Goal: Information Seeking & Learning: Learn about a topic

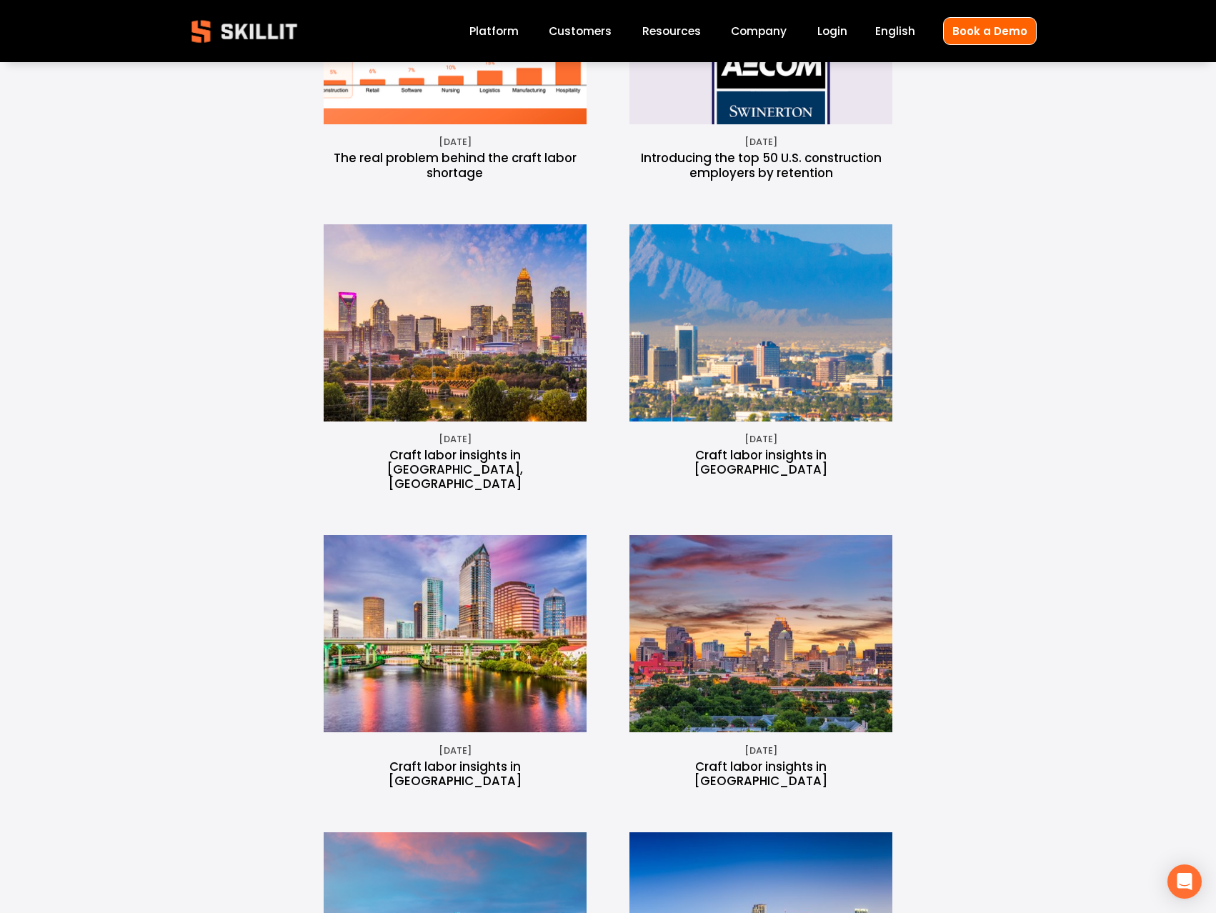
scroll to position [929, 0]
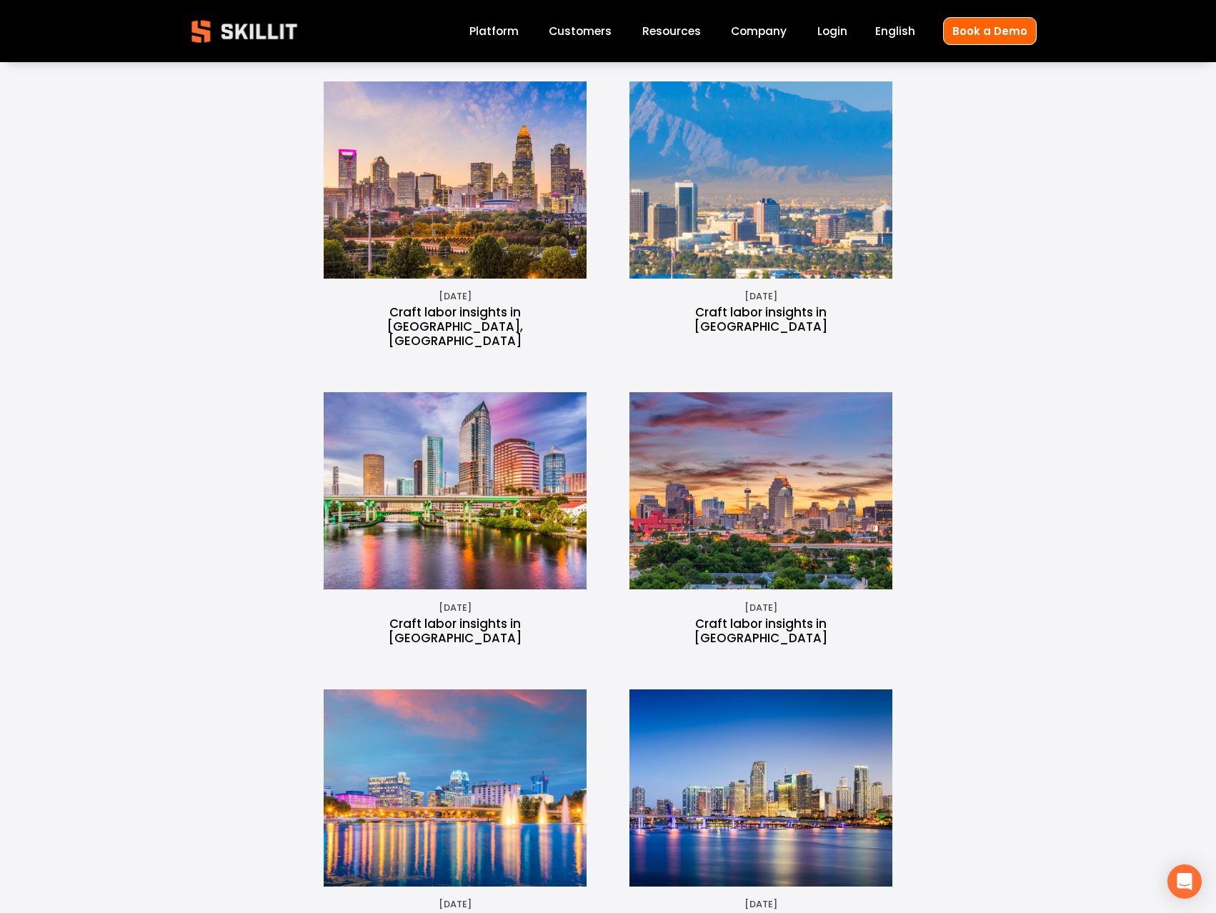
click at [439, 297] on time "[DATE]" at bounding box center [455, 296] width 33 height 13
click at [482, 257] on img at bounding box center [454, 179] width 295 height 197
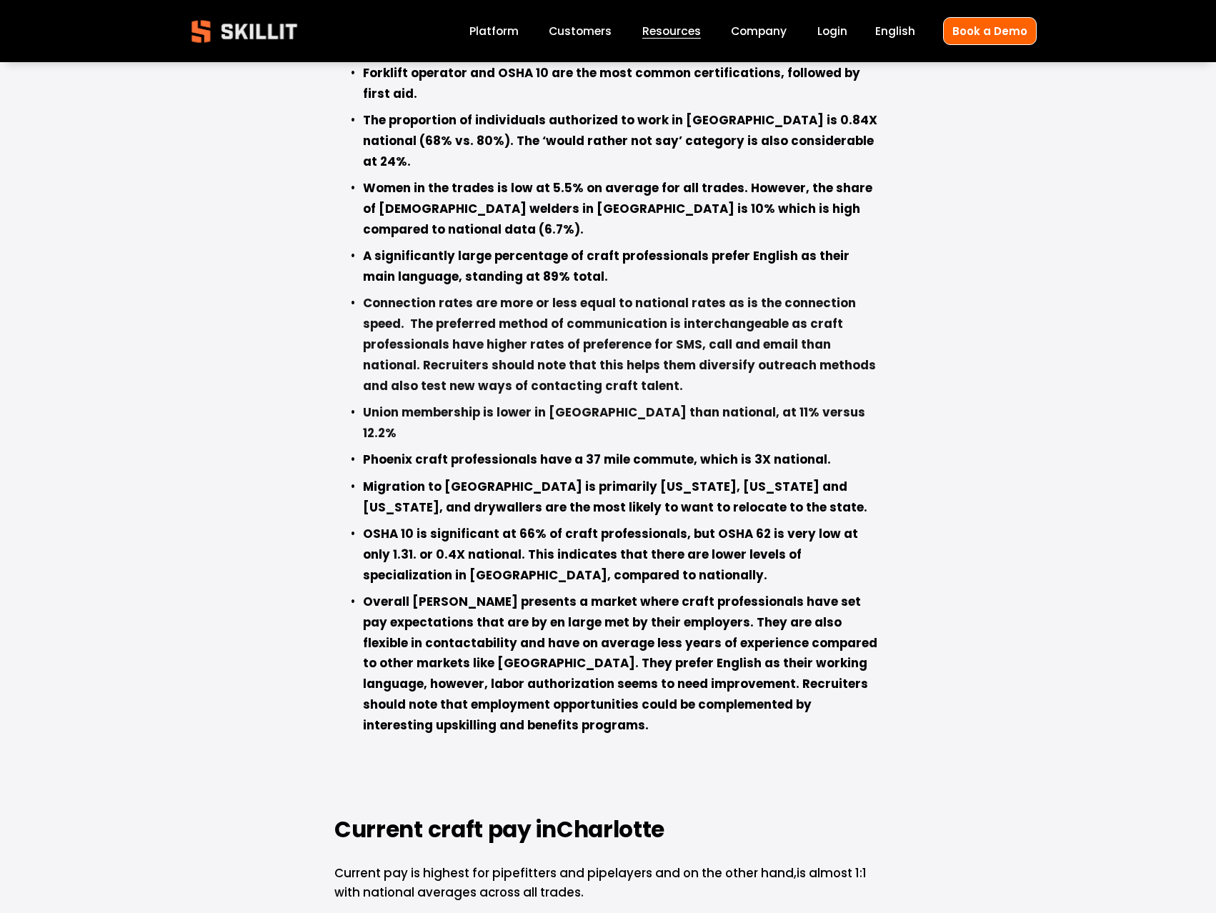
scroll to position [1715, 0]
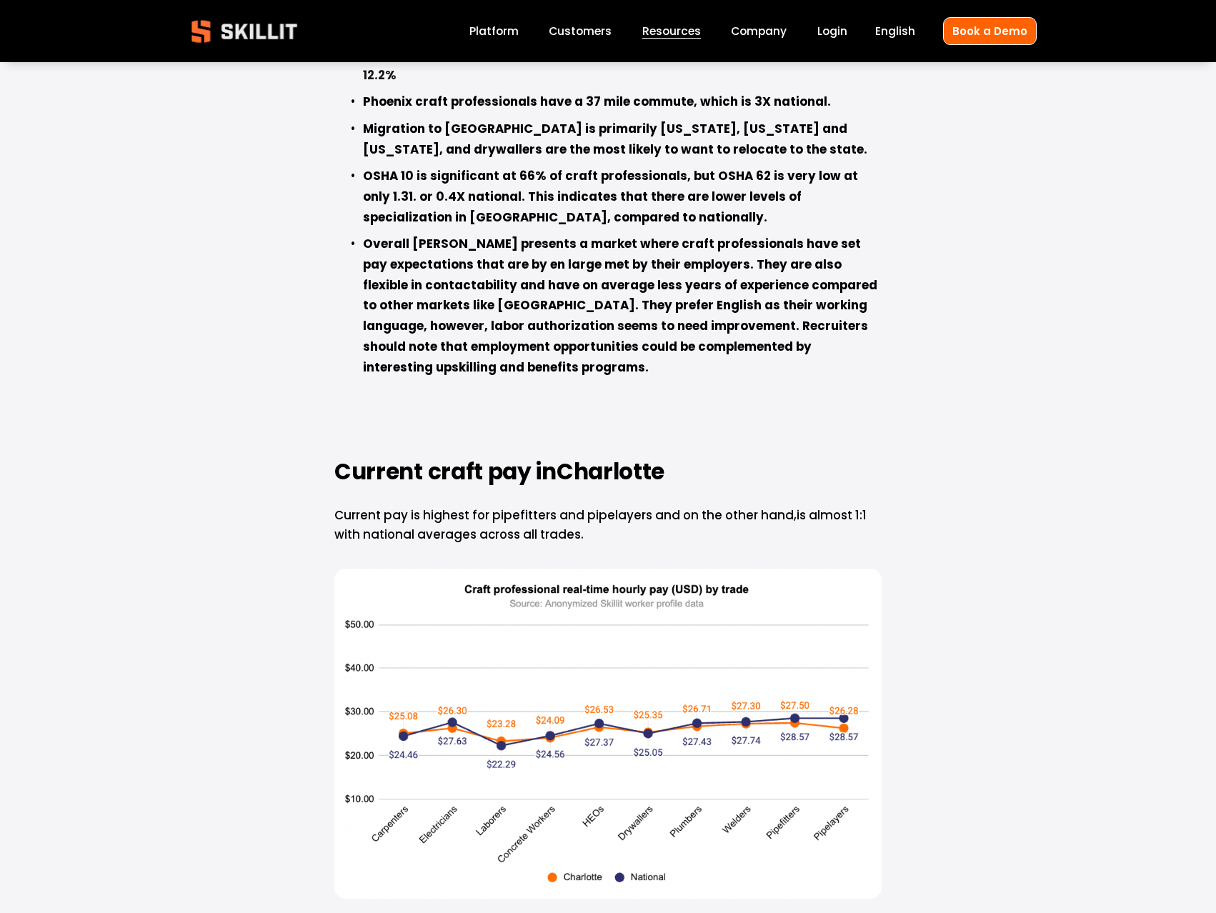
scroll to position [1429, 0]
